Goal: Navigation & Orientation: Understand site structure

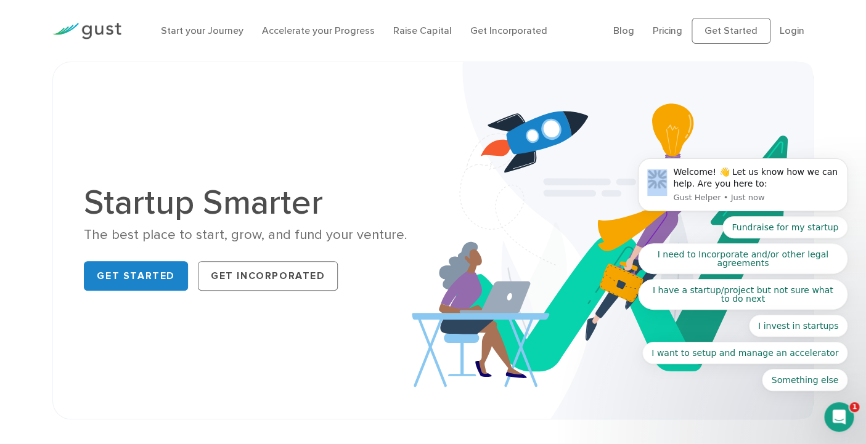
click at [113, 22] on div at bounding box center [87, 31] width 88 height 42
